Goal: Transaction & Acquisition: Purchase product/service

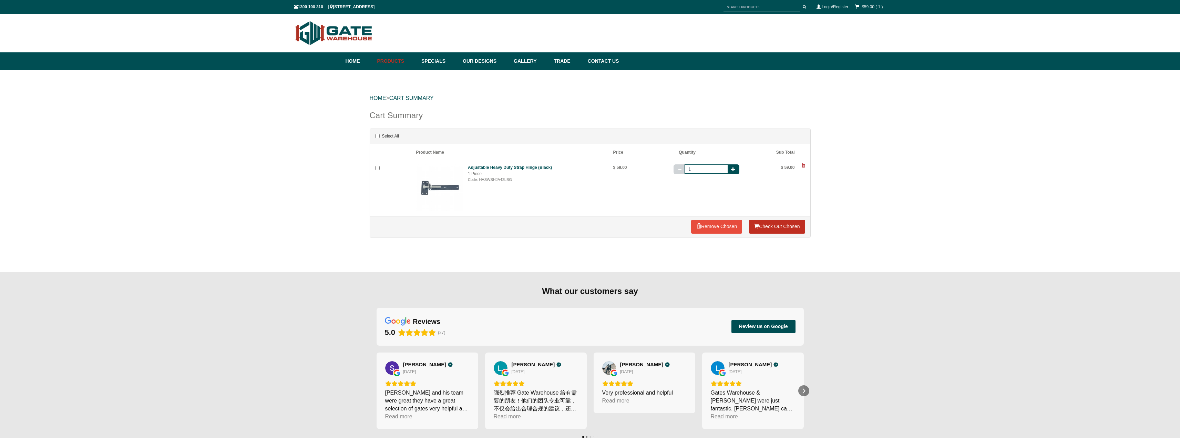
click at [770, 228] on link "Check Out Chosen" at bounding box center [777, 227] width 56 height 14
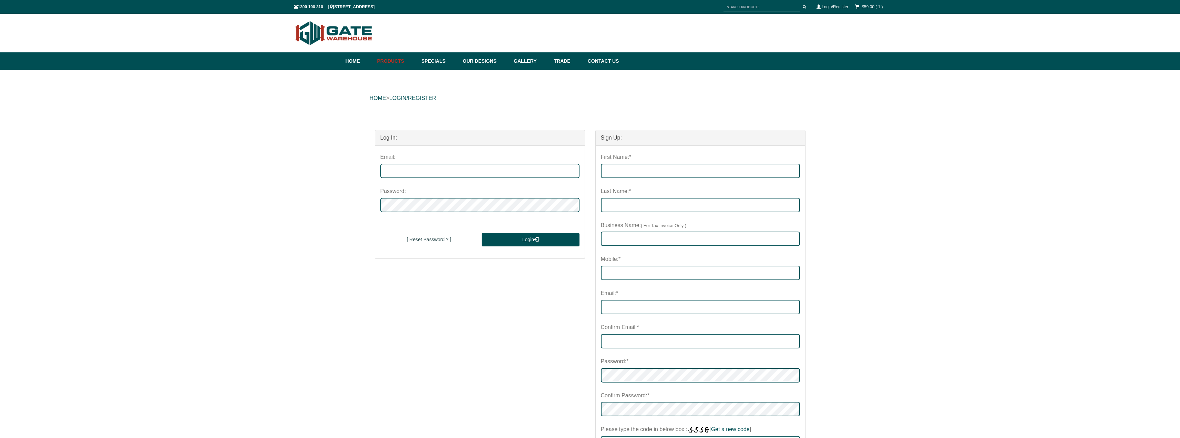
click at [658, 178] on div "First Name:* Last Name:* Business Name: ( For Tax Invoice Only ) Mobile:* Email…" at bounding box center [700, 325] width 199 height 348
click at [634, 174] on input "First Name:*" at bounding box center [700, 171] width 199 height 14
type input "[PERSON_NAME]"
type input "Robson"
type input "0416977789"
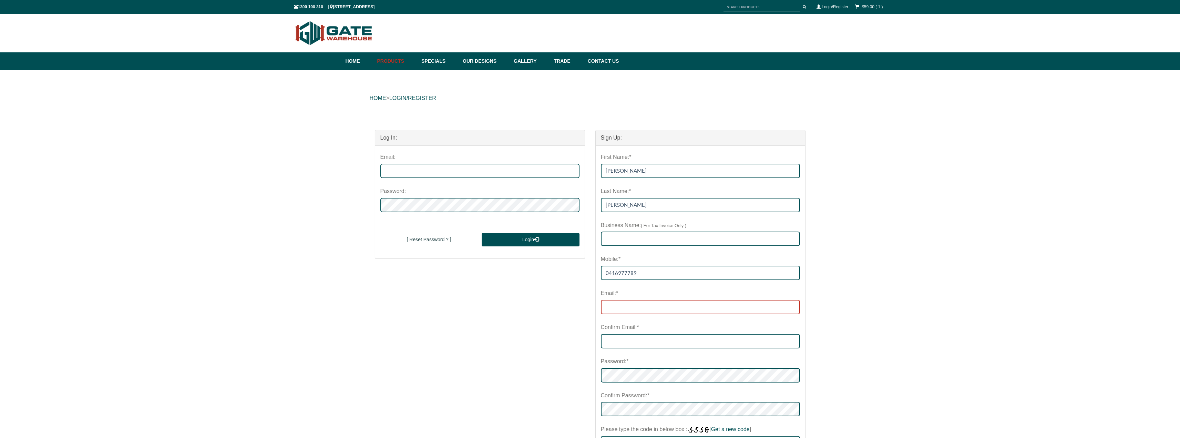
click at [613, 309] on input "email" at bounding box center [700, 307] width 199 height 14
drag, startPoint x: 700, startPoint y: 306, endPoint x: 556, endPoint y: 306, distance: 144.7
click at [556, 306] on div "Log In: Email: Password: New User Sign Up [ Reset Password ? ] Login [ Reset Pa…" at bounding box center [590, 321] width 441 height 396
type input "paulrobson1982@hotmail.com"
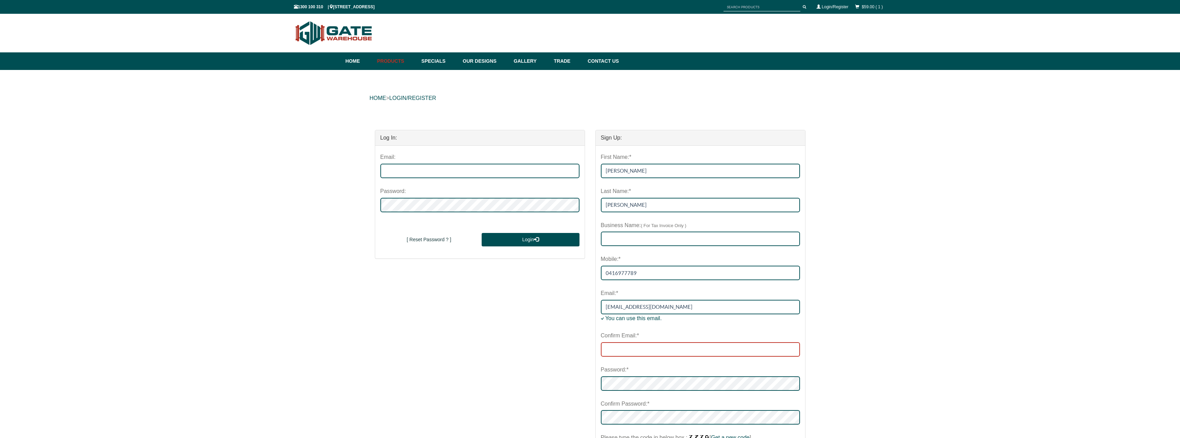
click at [625, 339] on div "Confirm Email:*" at bounding box center [700, 342] width 199 height 27
paste input "paulrobson1982@hotmail.com"
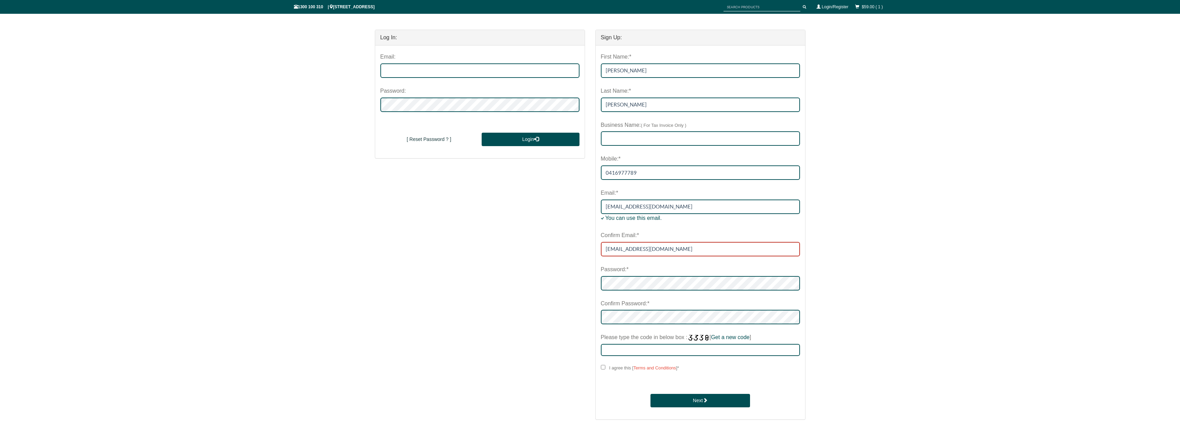
scroll to position [103, 0]
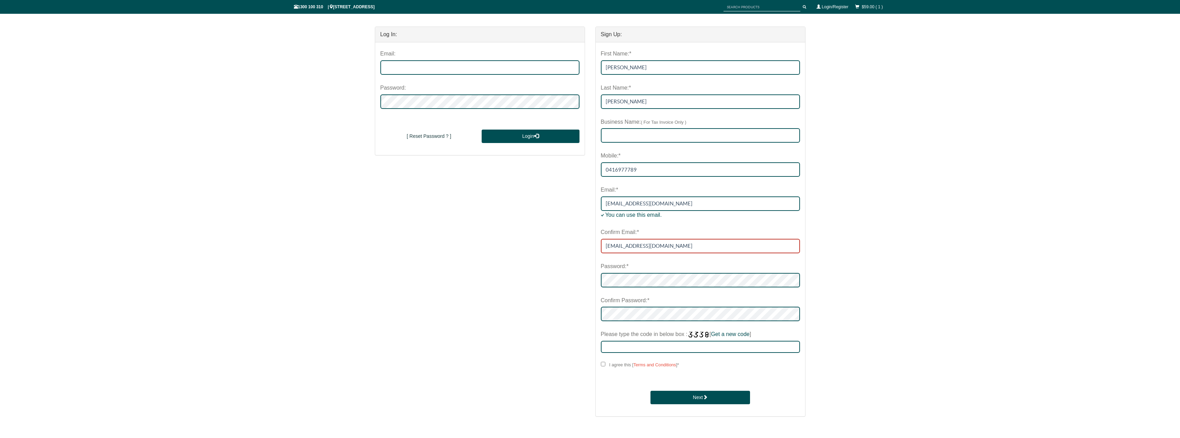
type input "paulrobson1982@hotmail.com"
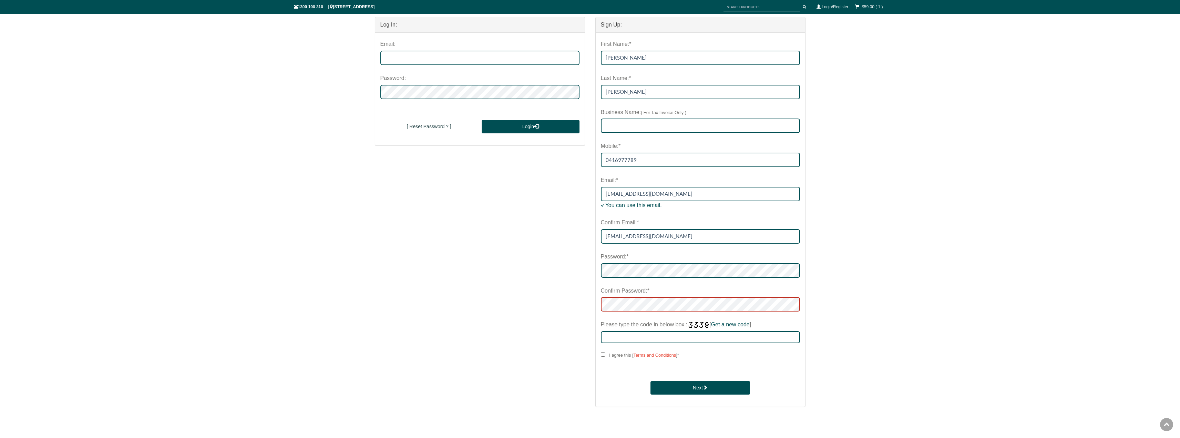
scroll to position [207, 0]
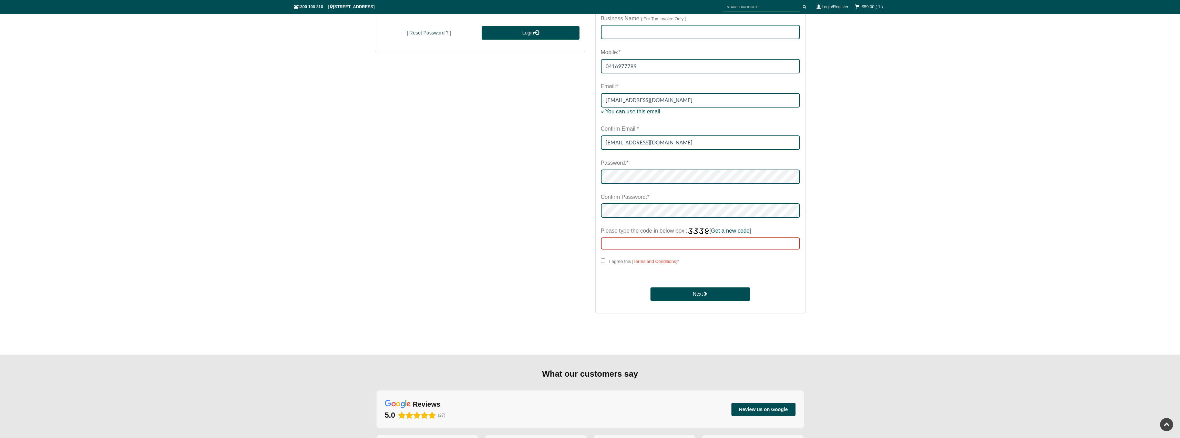
click at [633, 241] on input "Please type the code in below box : [ Get a new code ]" at bounding box center [700, 243] width 199 height 12
type input "2634"
click at [603, 261] on input "I agree this [ Terms and Conditions ] *" at bounding box center [603, 260] width 4 height 4
checkbox input "****"
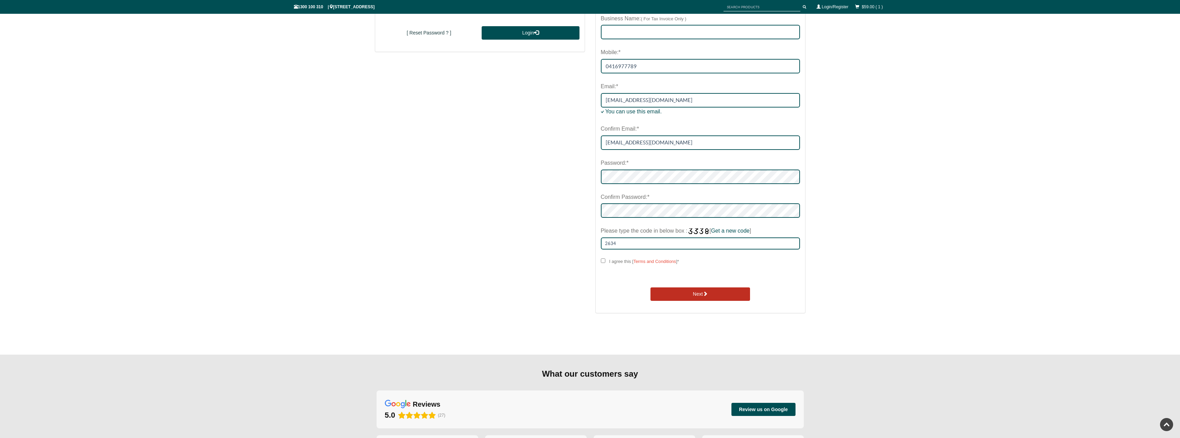
click at [666, 291] on button "Next" at bounding box center [701, 294] width 100 height 14
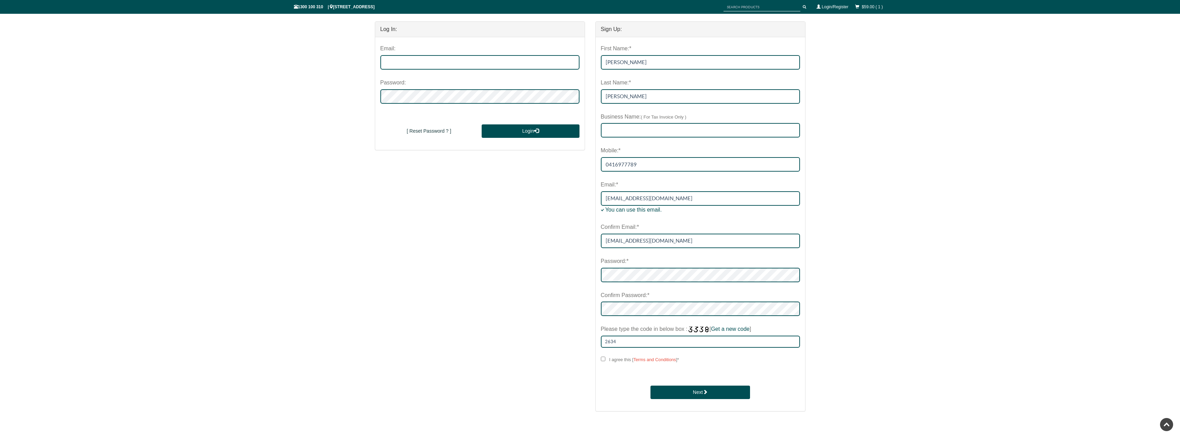
scroll to position [103, 0]
